Goal: Navigation & Orientation: Find specific page/section

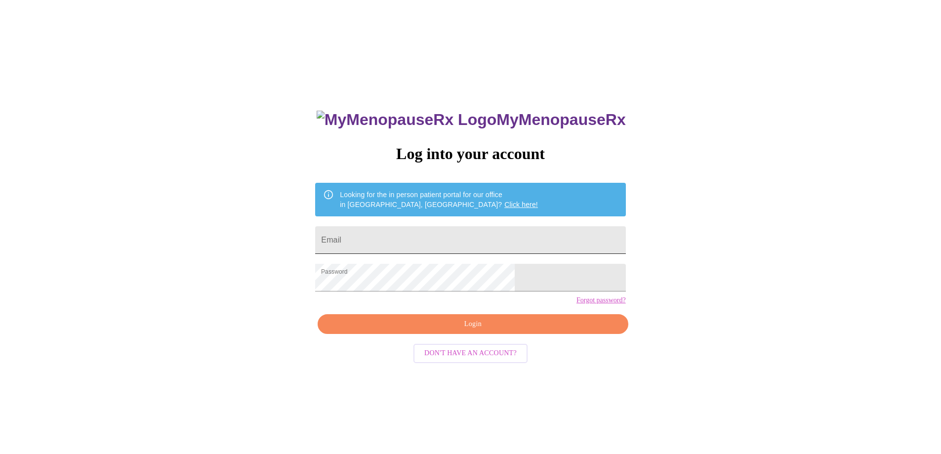
click at [443, 243] on input "Email" at bounding box center [470, 240] width 310 height 28
type input "amyseifert@sbcglobal.net"
click at [484, 331] on span "Login" at bounding box center [473, 324] width 288 height 12
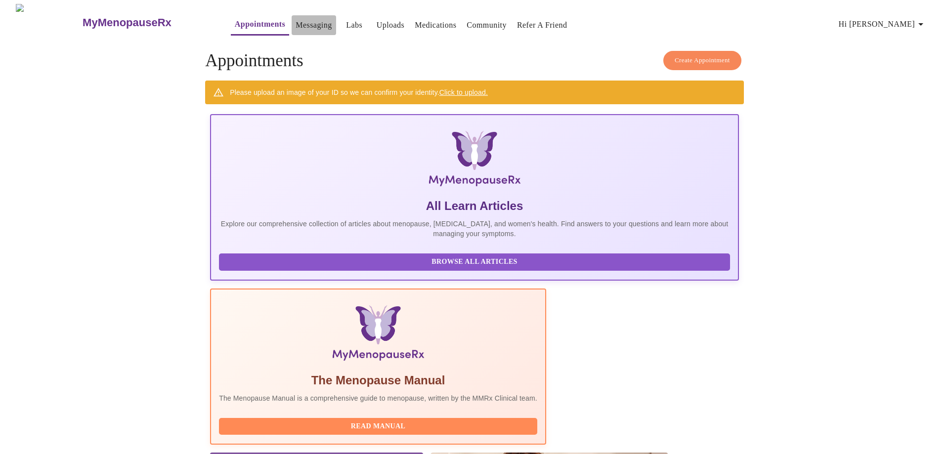
click at [295, 22] on link "Messaging" at bounding box center [313, 25] width 36 height 14
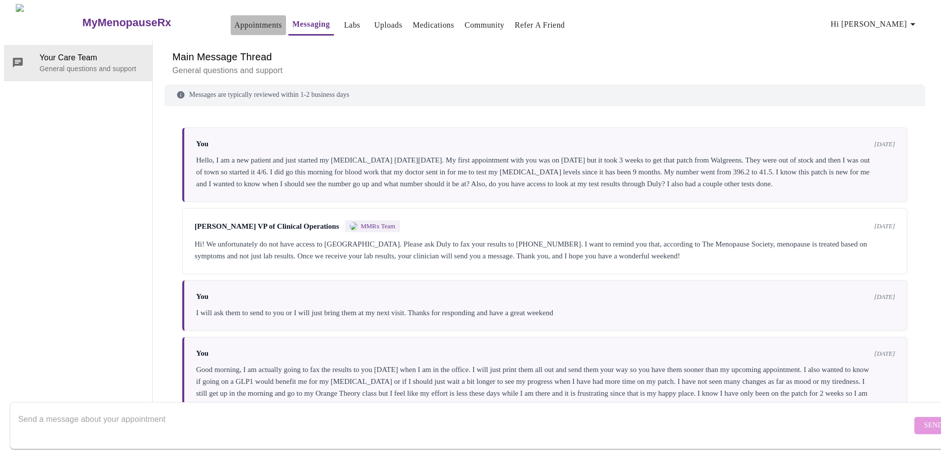
click at [235, 19] on link "Appointments" at bounding box center [258, 25] width 47 height 14
